Goal: Task Accomplishment & Management: Complete application form

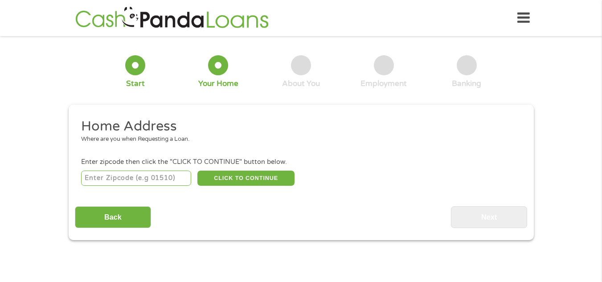
click at [123, 176] on input "number" at bounding box center [136, 178] width 110 height 15
type input "19140"
select select "[US_STATE]"
click at [268, 180] on button "CLICK TO CONTINUE" at bounding box center [245, 178] width 97 height 15
type input "19140"
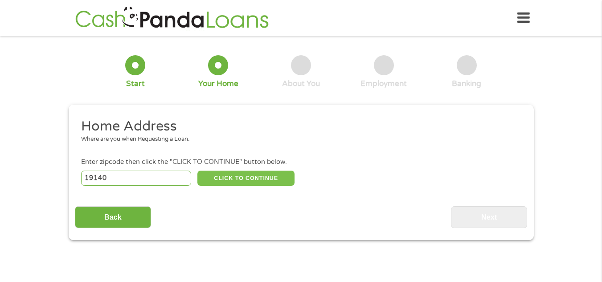
type input "[GEOGRAPHIC_DATA]"
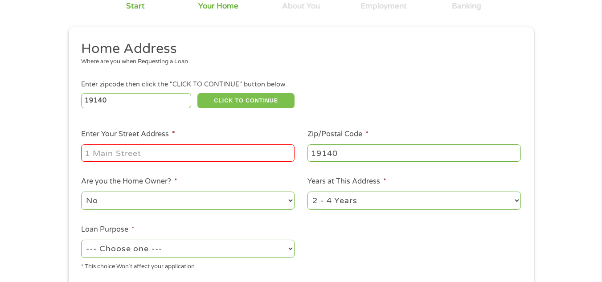
scroll to position [89, 0]
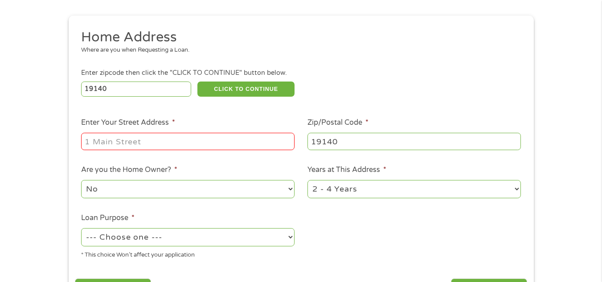
click at [132, 144] on input "Enter Your Street Address *" at bounding box center [187, 141] width 213 height 17
type input "[STREET_ADDRESS]"
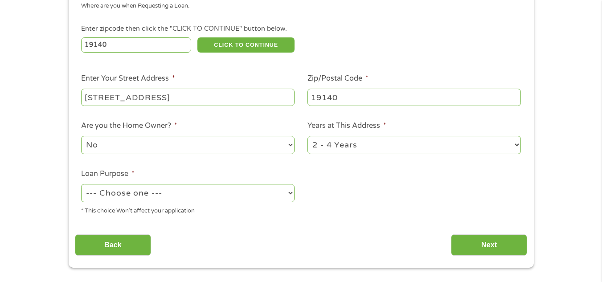
scroll to position [134, 0]
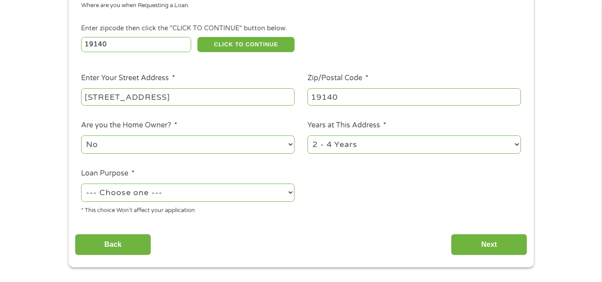
click at [290, 144] on select "No Yes" at bounding box center [187, 144] width 213 height 18
select select "yes"
click at [81, 135] on select "No Yes" at bounding box center [187, 144] width 213 height 18
click at [516, 144] on select "1 Year or less 1 - 2 Years 2 - 4 Years Over 4 Years" at bounding box center [414, 144] width 213 height 18
select select "60months"
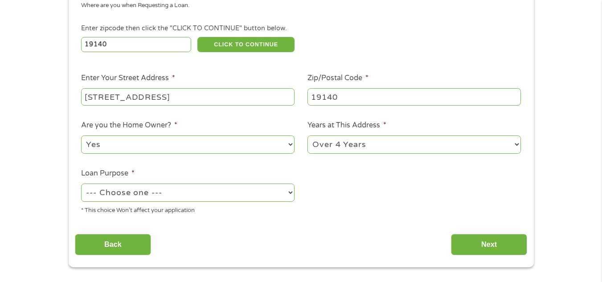
click at [308, 135] on select "1 Year or less 1 - 2 Years 2 - 4 Years Over 4 Years" at bounding box center [414, 144] width 213 height 18
click at [292, 192] on select "--- Choose one --- Pay Bills Debt Consolidation Home Improvement Major Purchase…" at bounding box center [187, 193] width 213 height 18
select select "other"
click at [81, 184] on select "--- Choose one --- Pay Bills Debt Consolidation Home Improvement Major Purchase…" at bounding box center [187, 193] width 213 height 18
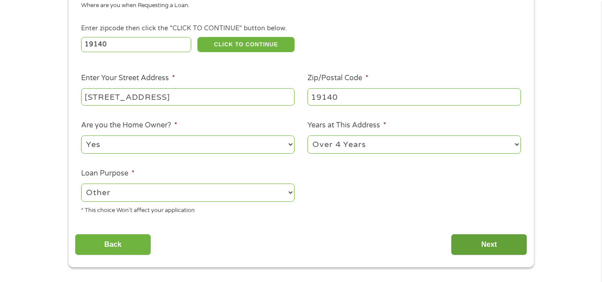
click at [478, 244] on input "Next" at bounding box center [489, 245] width 76 height 22
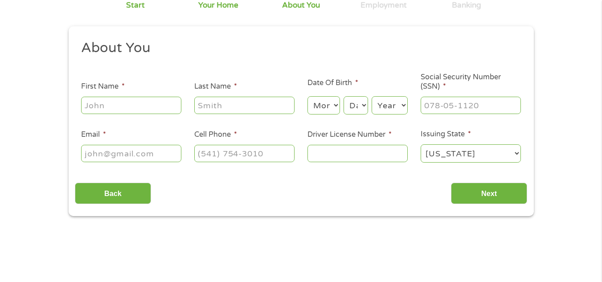
scroll to position [89, 0]
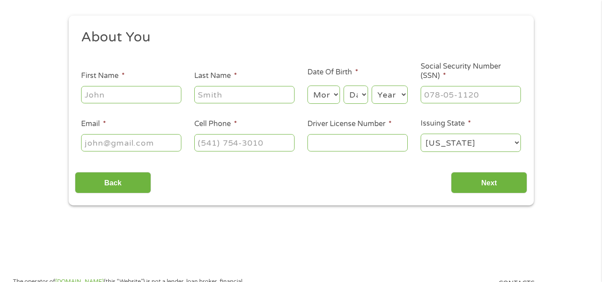
click at [134, 95] on input "First Name *" at bounding box center [131, 94] width 100 height 17
type input "[PERSON_NAME]"
type input "[EMAIL_ADDRESS][DOMAIN_NAME]"
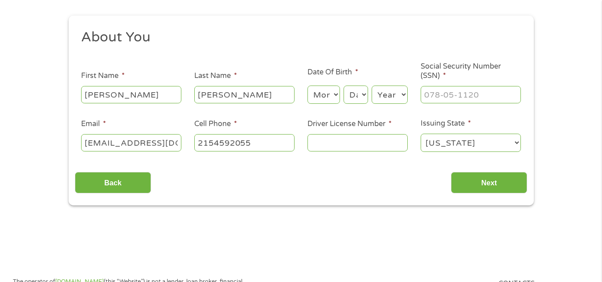
type input "[PHONE_NUMBER]"
click at [336, 95] on select "Month 1 2 3 4 5 6 7 8 9 10 11 12" at bounding box center [324, 95] width 33 height 18
select select "11"
click at [308, 86] on select "Month 1 2 3 4 5 6 7 8 9 10 11 12" at bounding box center [324, 95] width 33 height 18
click at [366, 90] on select "Day 1 2 3 4 5 6 7 8 9 10 11 12 13 14 15 16 17 18 19 20 21 22 23 24 25 26 27 28 …" at bounding box center [356, 95] width 24 height 18
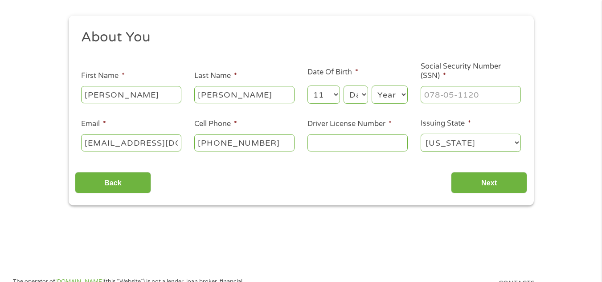
select select "14"
click at [344, 86] on select "Day 1 2 3 4 5 6 7 8 9 10 11 12 13 14 15 16 17 18 19 20 21 22 23 24 25 26 27 28 …" at bounding box center [356, 95] width 24 height 18
click at [405, 95] on select "Year [DATE] 2006 2005 2004 2003 2002 2001 2000 1999 1998 1997 1996 1995 1994 19…" at bounding box center [390, 95] width 36 height 18
select select "1957"
click at [372, 86] on select "Year [DATE] 2006 2005 2004 2003 2002 2001 2000 1999 1998 1997 1996 1995 1994 19…" at bounding box center [390, 95] width 36 height 18
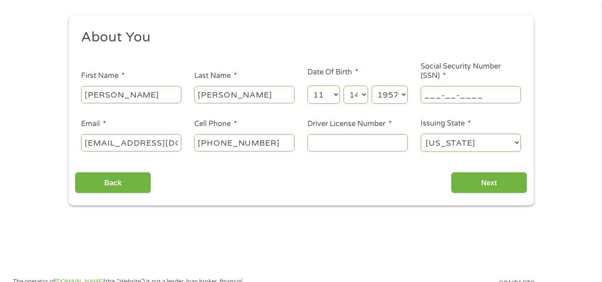
click at [469, 96] on input "___-__-____" at bounding box center [471, 94] width 100 height 17
type input "191-48-6761"
click at [346, 141] on input "Driver License Number *" at bounding box center [358, 142] width 100 height 17
click at [331, 144] on input "Driver License Number *" at bounding box center [358, 142] width 100 height 17
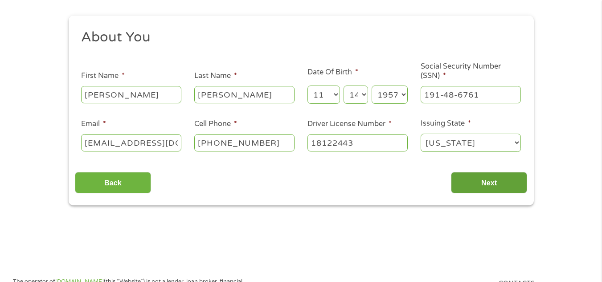
type input "18122443"
click at [511, 183] on input "Next" at bounding box center [489, 183] width 76 height 22
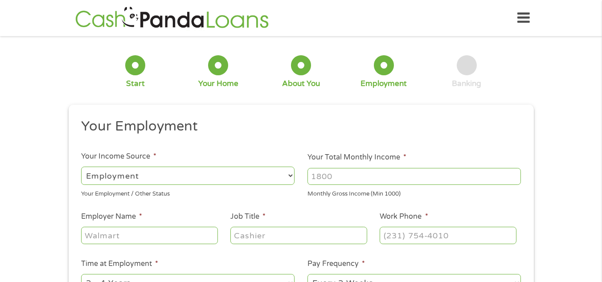
scroll to position [45, 0]
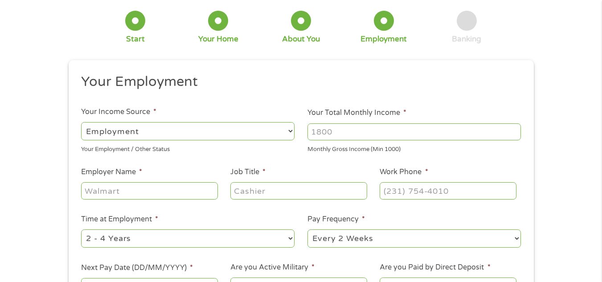
click at [289, 133] on select "--- Choose one --- Employment [DEMOGRAPHIC_DATA] Benefits" at bounding box center [187, 131] width 213 height 18
select select "benefits"
click at [81, 122] on select "--- Choose one --- Employment [DEMOGRAPHIC_DATA] Benefits" at bounding box center [187, 131] width 213 height 18
type input "Other"
type input "[PHONE_NUMBER]"
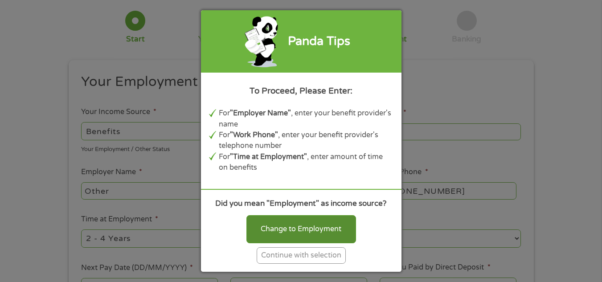
click at [328, 232] on div "Change to Employment" at bounding box center [301, 229] width 110 height 28
select select "fullTime"
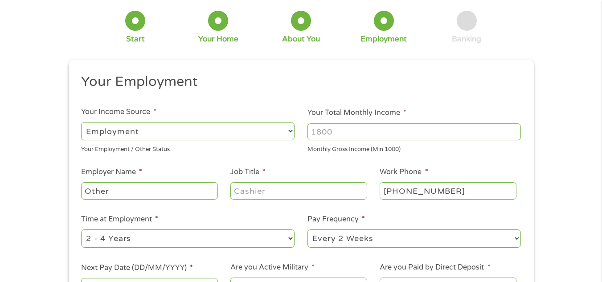
click at [514, 137] on input "Your Total Monthly Income *" at bounding box center [414, 131] width 213 height 17
type input "1000"
click at [515, 134] on input "1000" at bounding box center [414, 131] width 213 height 17
click at [287, 130] on select "--- Choose one --- Employment [DEMOGRAPHIC_DATA] Benefits" at bounding box center [187, 131] width 213 height 18
click at [81, 122] on select "--- Choose one --- Employment [DEMOGRAPHIC_DATA] Benefits" at bounding box center [187, 131] width 213 height 18
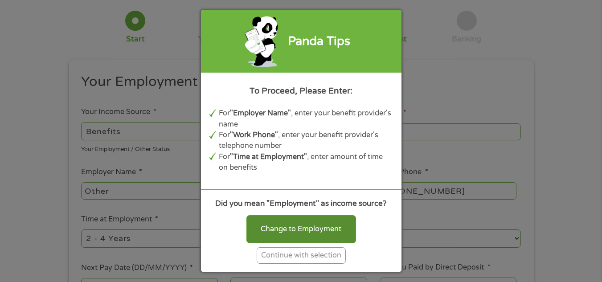
click at [296, 231] on div "Change to Employment" at bounding box center [301, 229] width 110 height 28
select select "fullTime"
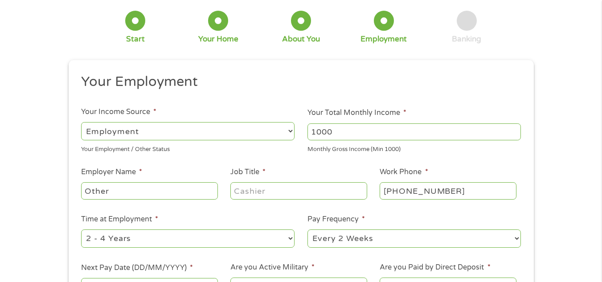
click at [472, 128] on input "1000" at bounding box center [414, 131] width 213 height 17
type input "1656"
click at [119, 191] on input "Other" at bounding box center [149, 190] width 136 height 17
type input "O"
type input "social security"
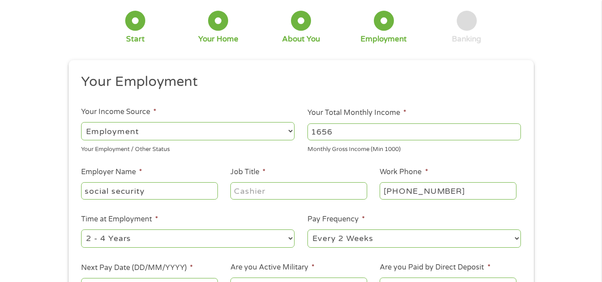
click at [296, 194] on input "Job Title *" at bounding box center [298, 190] width 136 height 17
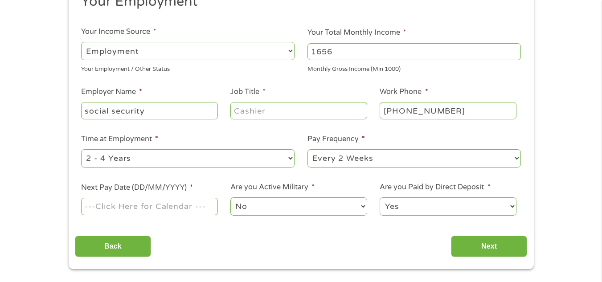
scroll to position [89, 0]
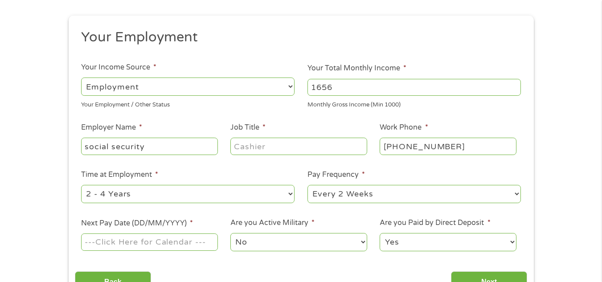
click at [257, 145] on input "Job Title *" at bounding box center [298, 146] width 136 height 17
type input "retired"
click at [291, 193] on select "--- Choose one --- 1 Year or less 1 - 2 Years 2 - 4 Years Over 4 Years" at bounding box center [187, 194] width 213 height 18
select select "60months"
click at [81, 185] on select "--- Choose one --- 1 Year or less 1 - 2 Years 2 - 4 Years Over 4 Years" at bounding box center [187, 194] width 213 height 18
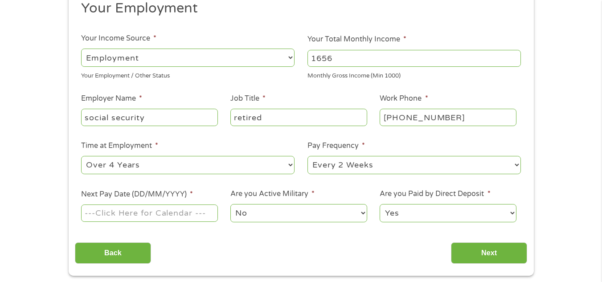
scroll to position [134, 0]
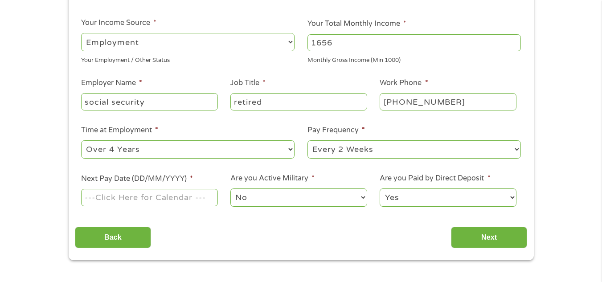
click at [519, 149] on select "--- Choose one --- Every 2 Weeks Every Week Monthly Semi-Monthly" at bounding box center [414, 149] width 213 height 18
select select "monthly"
click at [308, 140] on select "--- Choose one --- Every 2 Weeks Every Week Monthly Semi-Monthly" at bounding box center [414, 149] width 213 height 18
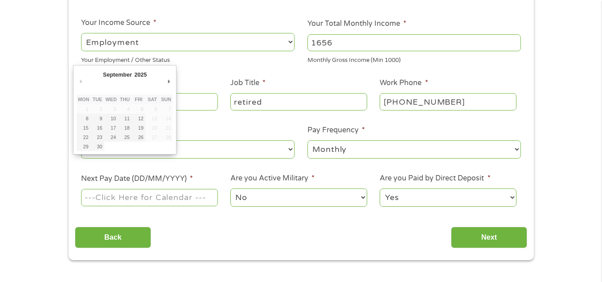
click at [157, 200] on input "Next Pay Date (DD/MM/YYYY) *" at bounding box center [149, 197] width 136 height 17
type input "[DATE]"
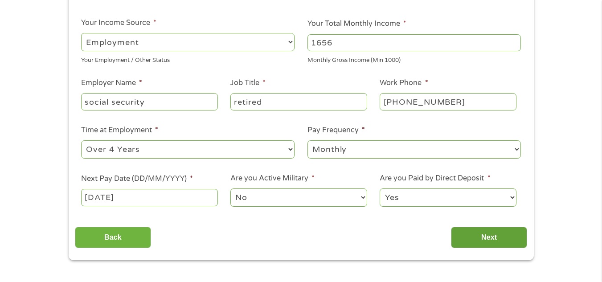
click at [491, 238] on input "Next" at bounding box center [489, 238] width 76 height 22
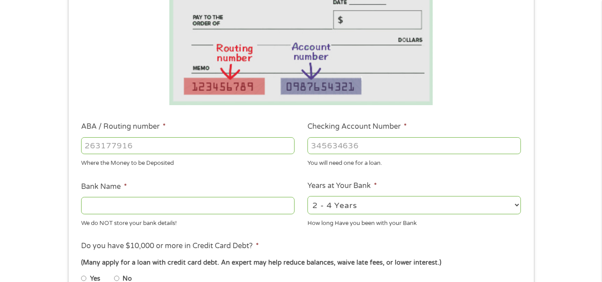
scroll to position [178, 0]
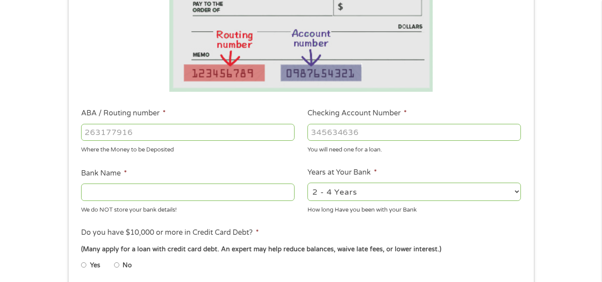
click at [152, 140] on input "ABA / Routing number *" at bounding box center [187, 132] width 213 height 17
type input "031000053"
type input "PNCBANK NATIONAL ASSOCIATION"
type input "031000053"
click at [377, 134] on input "Checking Account Number *" at bounding box center [414, 132] width 213 height 17
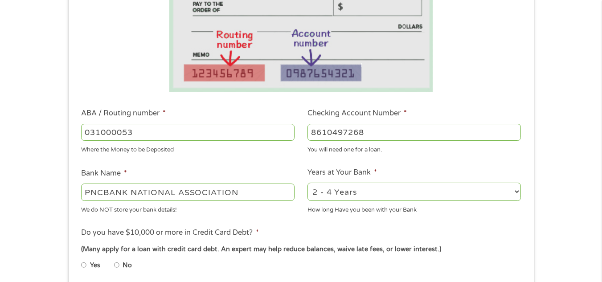
type input "8610497268"
click at [518, 191] on select "2 - 4 Years 6 - 12 Months 1 - 2 Years Over 4 Years" at bounding box center [414, 192] width 213 height 18
select select "60months"
click at [308, 183] on select "2 - 4 Years 6 - 12 Months 1 - 2 Years Over 4 Years" at bounding box center [414, 192] width 213 height 18
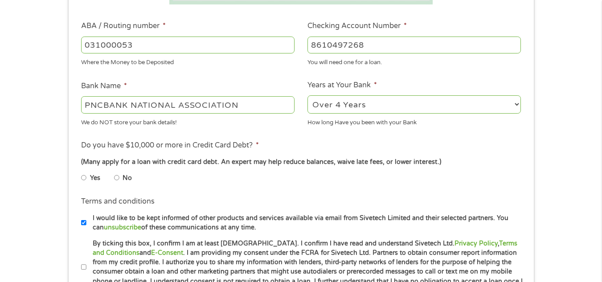
scroll to position [267, 0]
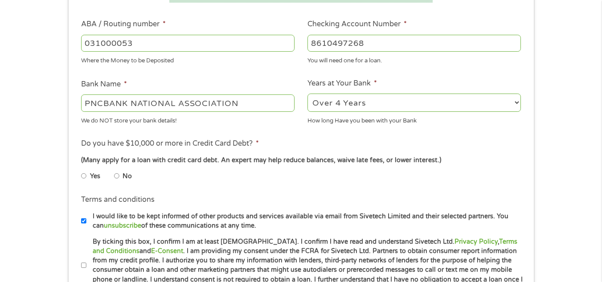
click at [118, 177] on input "No" at bounding box center [116, 176] width 5 height 14
radio input "true"
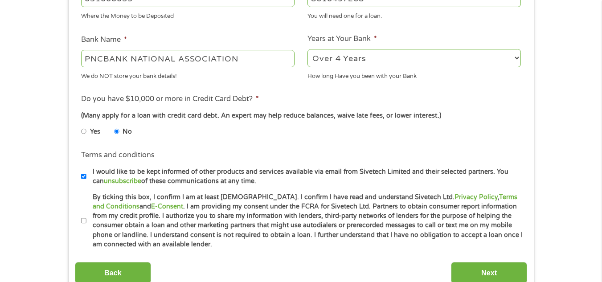
scroll to position [357, 0]
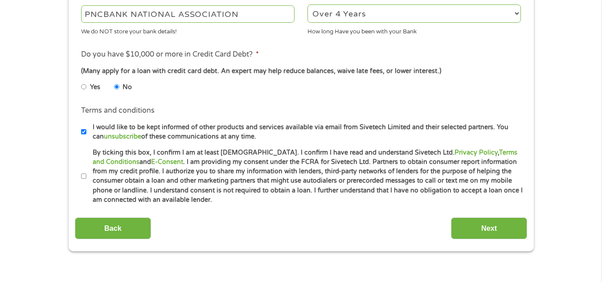
click at [86, 176] on input "By ticking this box, I confirm I am at least [DEMOGRAPHIC_DATA]. I confirm I ha…" at bounding box center [83, 176] width 5 height 14
checkbox input "true"
click at [498, 228] on input "Next" at bounding box center [489, 228] width 76 height 22
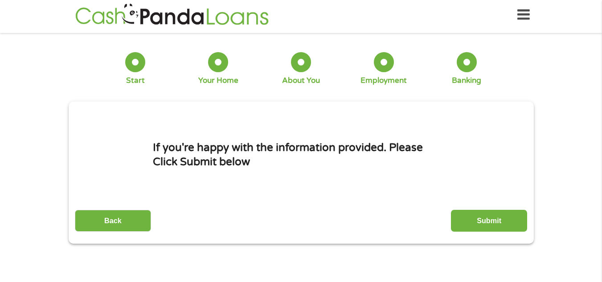
scroll to position [0, 0]
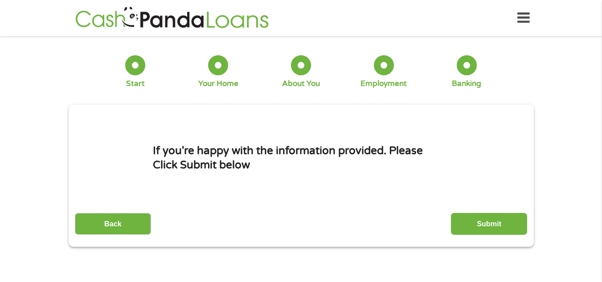
click at [498, 228] on input "Submit" at bounding box center [489, 224] width 76 height 22
